Goal: Task Accomplishment & Management: Complete application form

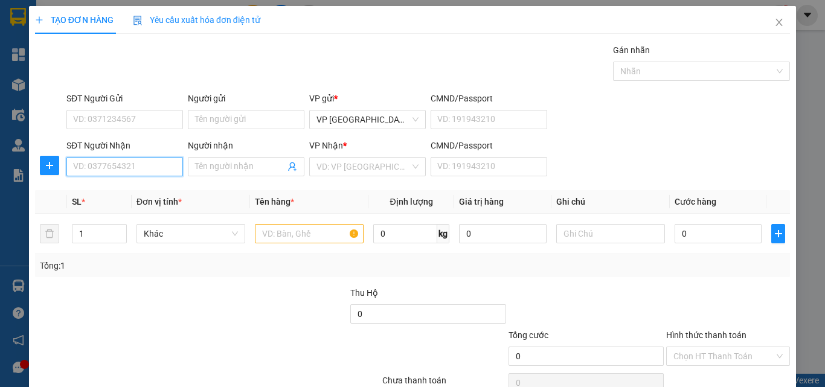
click at [121, 167] on input "SĐT Người Nhận" at bounding box center [124, 166] width 117 height 19
click at [123, 167] on input "0" at bounding box center [124, 166] width 117 height 19
type input "0943469353"
click at [130, 186] on div "0943469353 - đến" at bounding box center [123, 190] width 100 height 13
type input "đến"
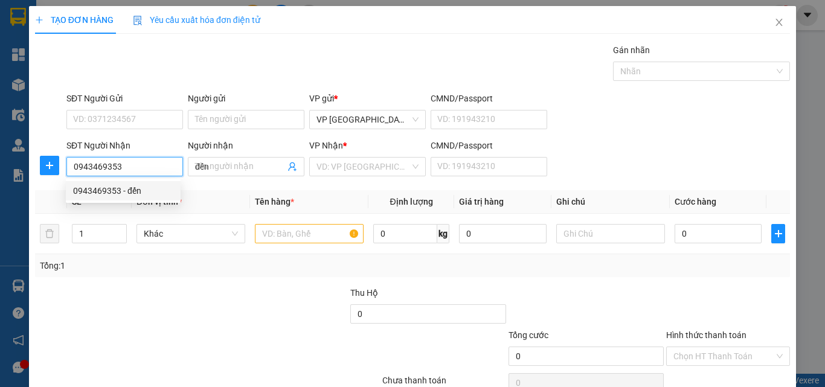
type input "100.000"
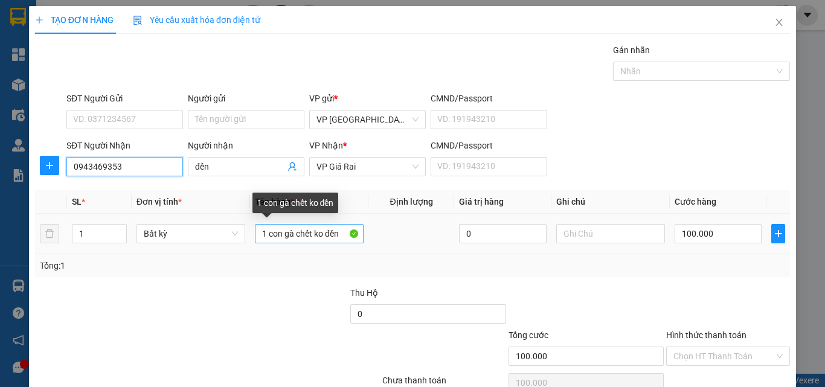
type input "0943469353"
drag, startPoint x: 341, startPoint y: 239, endPoint x: 277, endPoint y: 252, distance: 64.8
click at [281, 251] on td "1 con gà chết ko đền" at bounding box center [309, 234] width 118 height 40
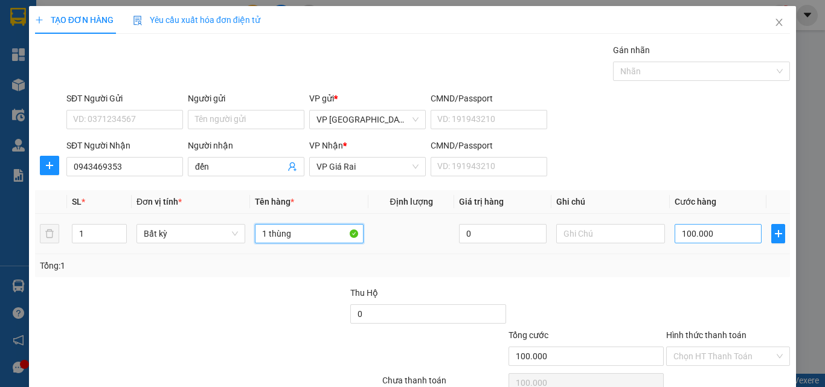
type input "1 thùng"
click at [675, 239] on input "100.000" at bounding box center [718, 233] width 87 height 19
type input "6"
type input "60"
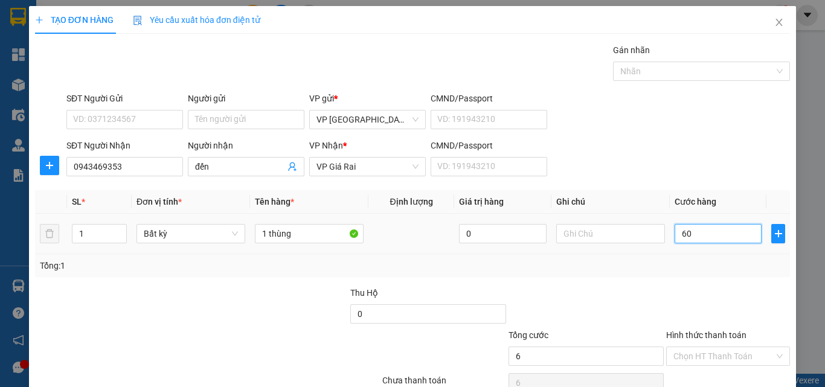
type input "60"
type input "60.000"
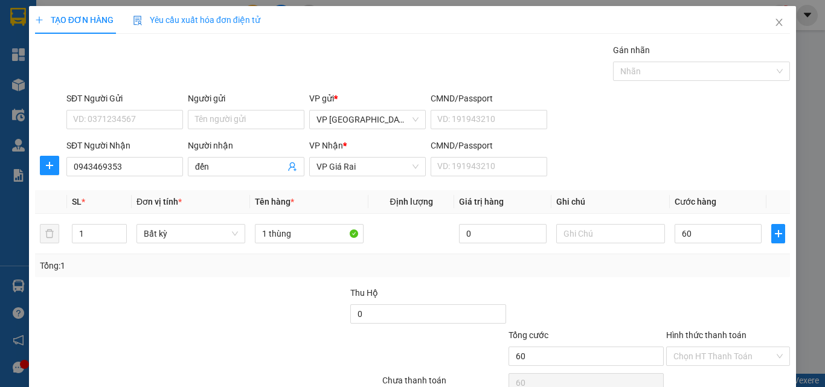
type input "60.000"
click at [685, 281] on div "Transit Pickup Surcharge Ids Transit Deliver Surcharge Ids Transit Deliver Surc…" at bounding box center [412, 233] width 755 height 380
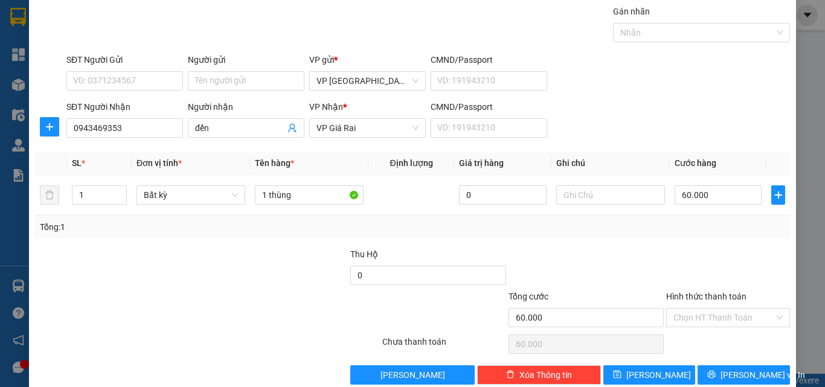
scroll to position [60, 0]
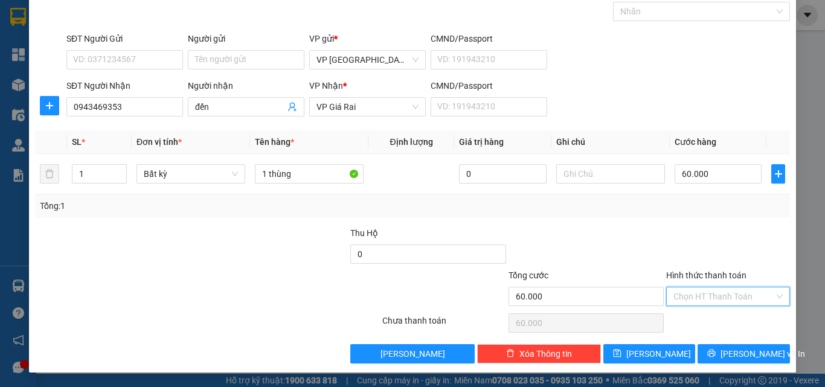
click at [705, 296] on input "Hình thức thanh toán" at bounding box center [723, 296] width 101 height 18
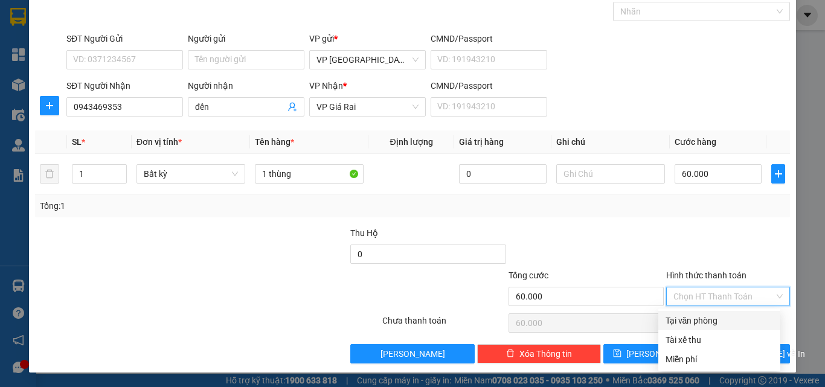
click at [702, 324] on div "Tại văn phòng" at bounding box center [720, 320] width 108 height 13
type input "0"
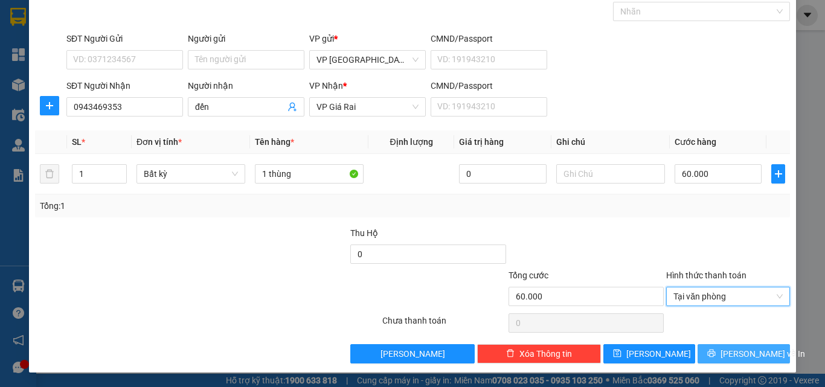
click at [716, 351] on icon "printer" at bounding box center [711, 353] width 8 height 8
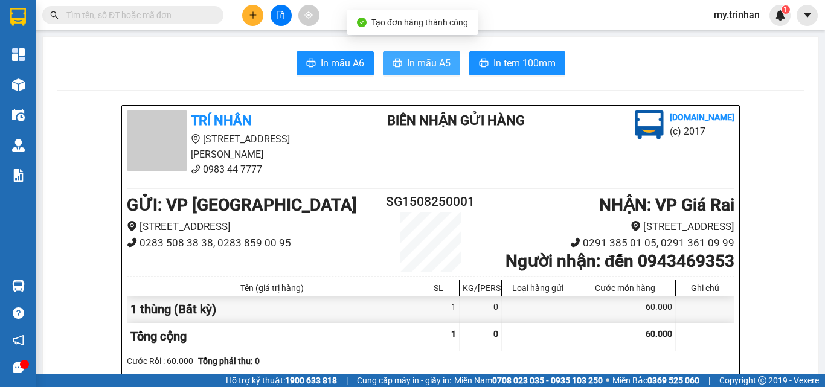
click at [415, 65] on span "In mẫu A5" at bounding box center [428, 63] width 43 height 15
